Goal: Task Accomplishment & Management: Manage account settings

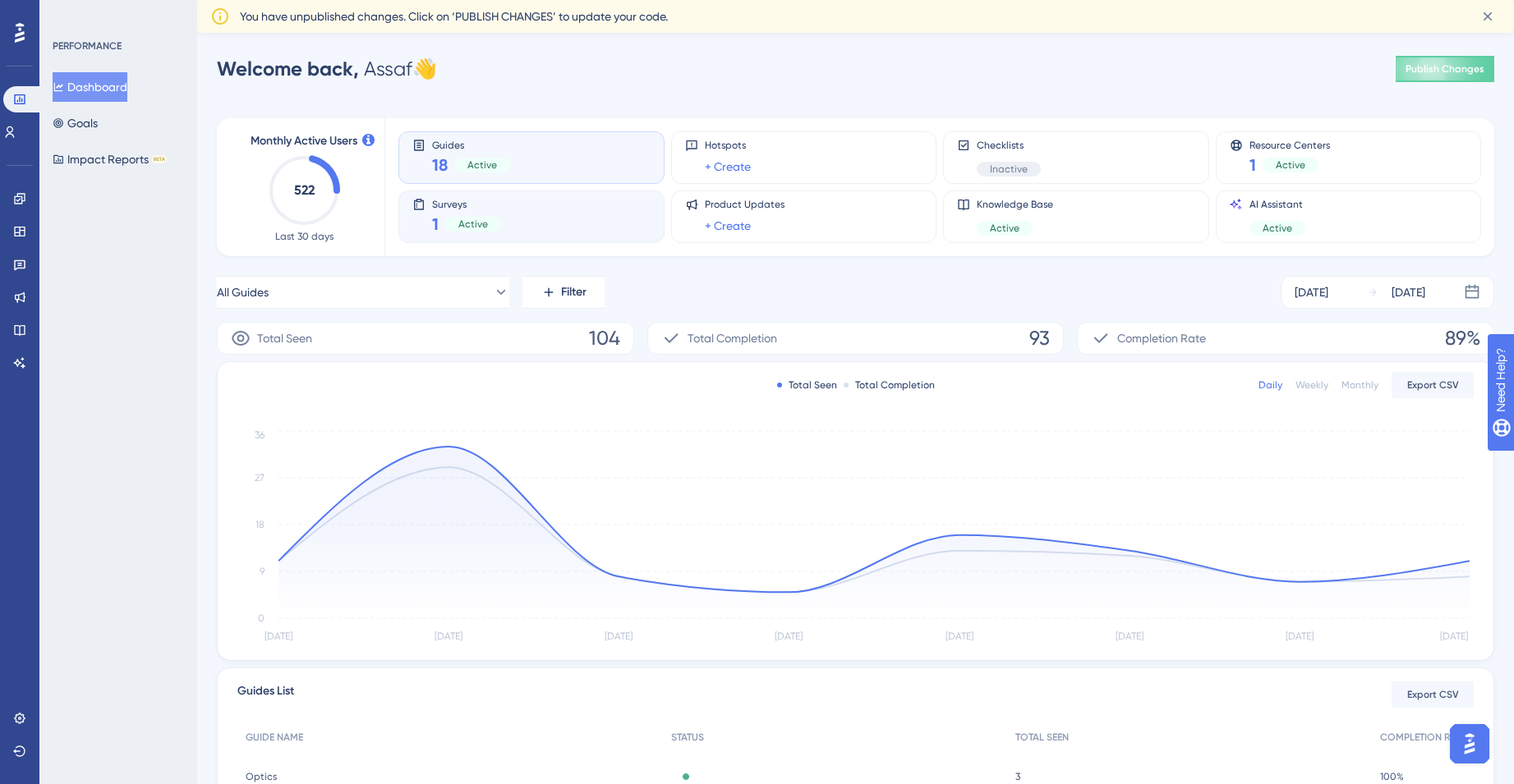
click at [477, 218] on span "Active" at bounding box center [473, 224] width 30 height 13
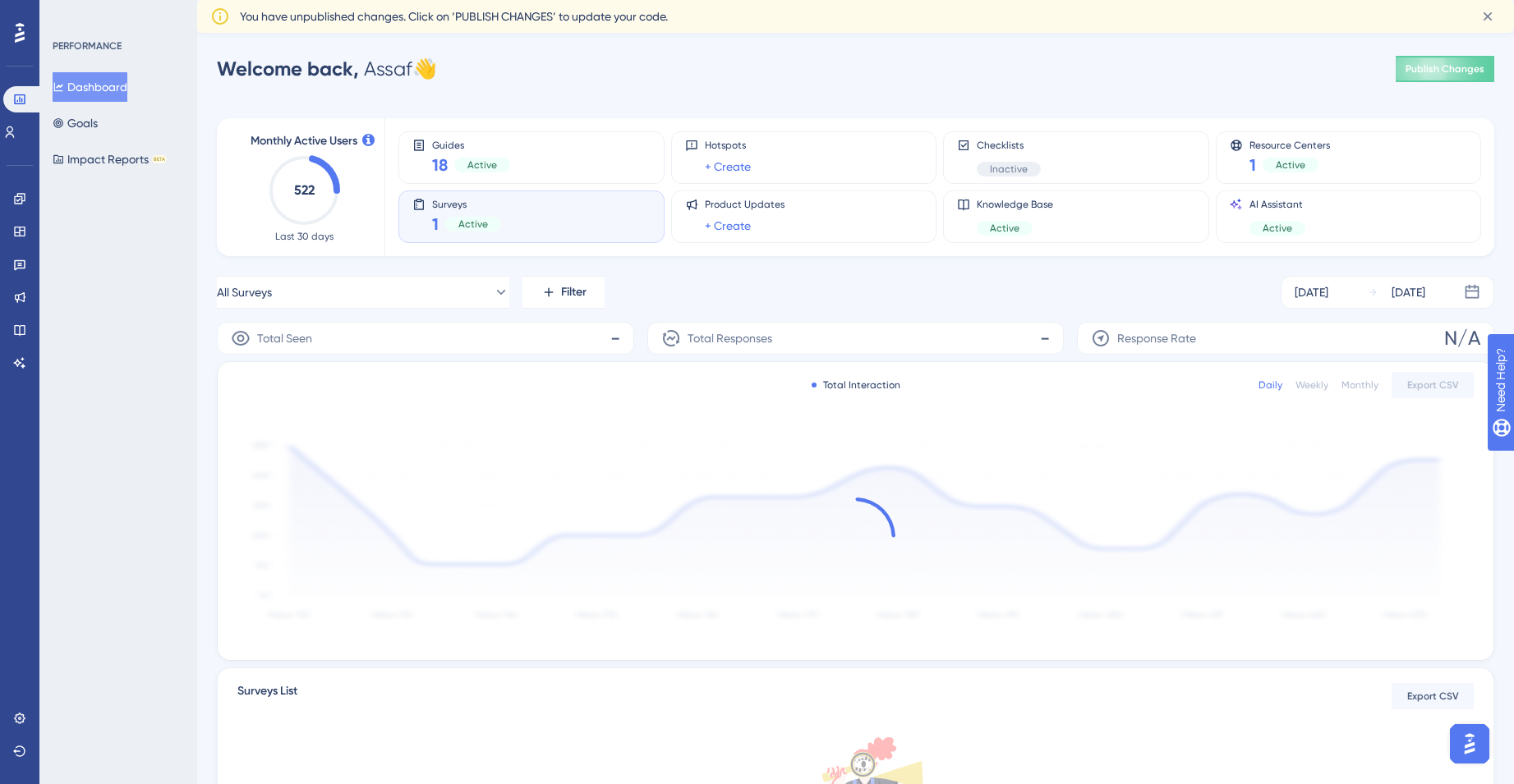
click at [419, 211] on div "Surveys 1 Active" at bounding box center [532, 217] width 238 height 38
click at [420, 213] on div "Surveys 1 Active" at bounding box center [532, 217] width 238 height 38
click at [421, 213] on div "Surveys 1 Active" at bounding box center [532, 217] width 238 height 38
click at [1414, 66] on span "Publish Changes" at bounding box center [1445, 69] width 79 height 13
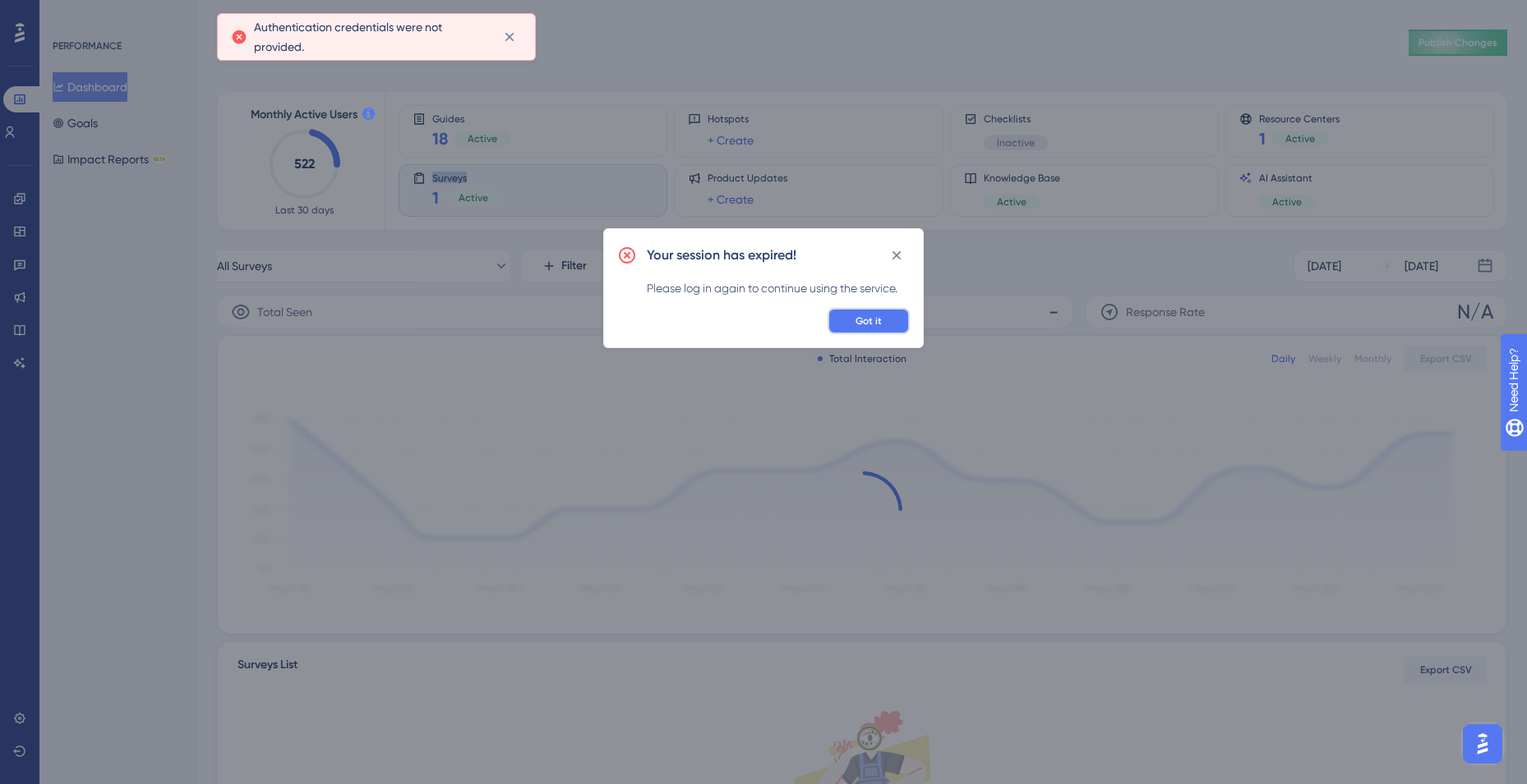
click at [885, 330] on button "Got it" at bounding box center [868, 321] width 82 height 26
